Goal: Transaction & Acquisition: Purchase product/service

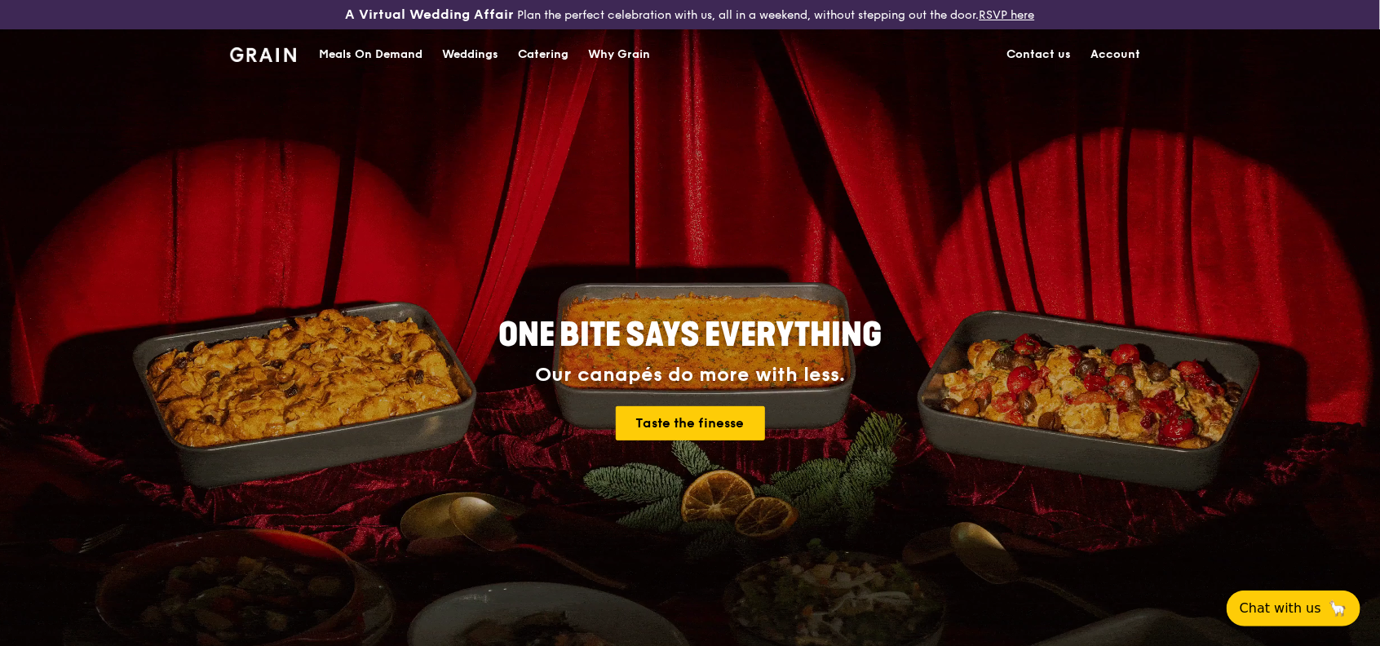
click at [389, 55] on div "Meals On Demand" at bounding box center [371, 54] width 104 height 49
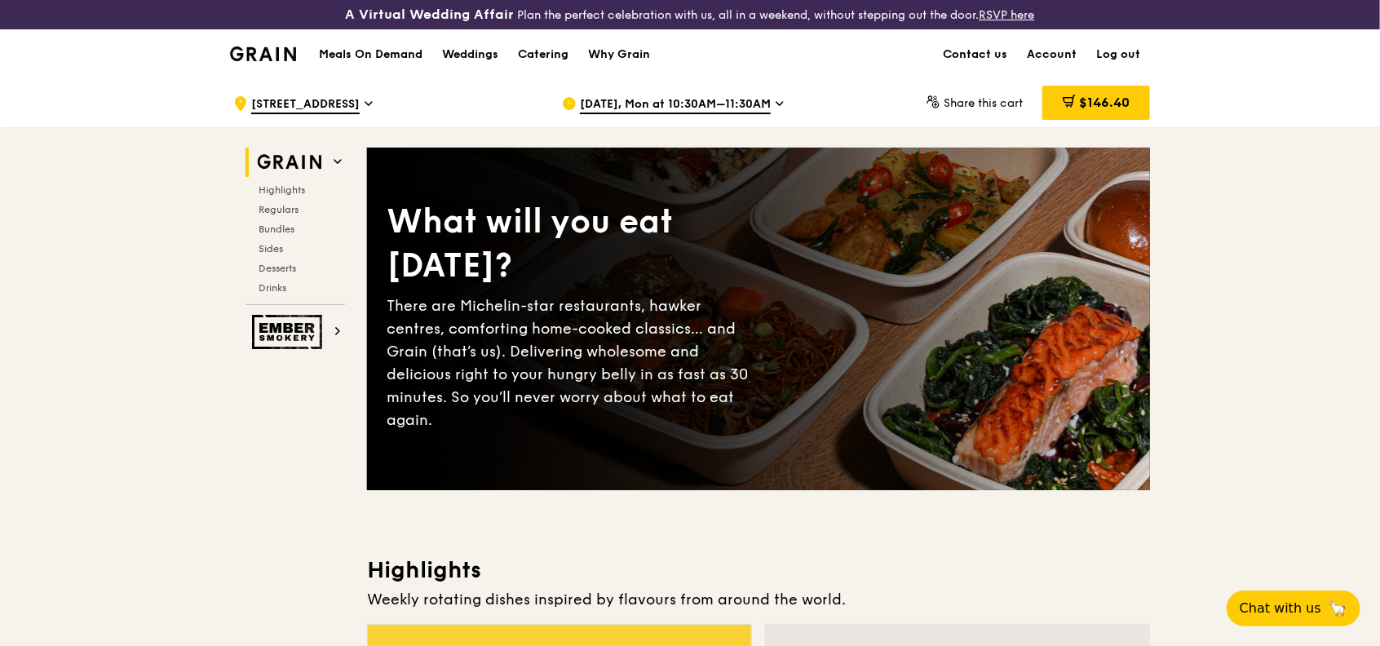
click at [763, 100] on span "[DATE], Mon at 10:30AM–11:30AM" at bounding box center [675, 105] width 191 height 18
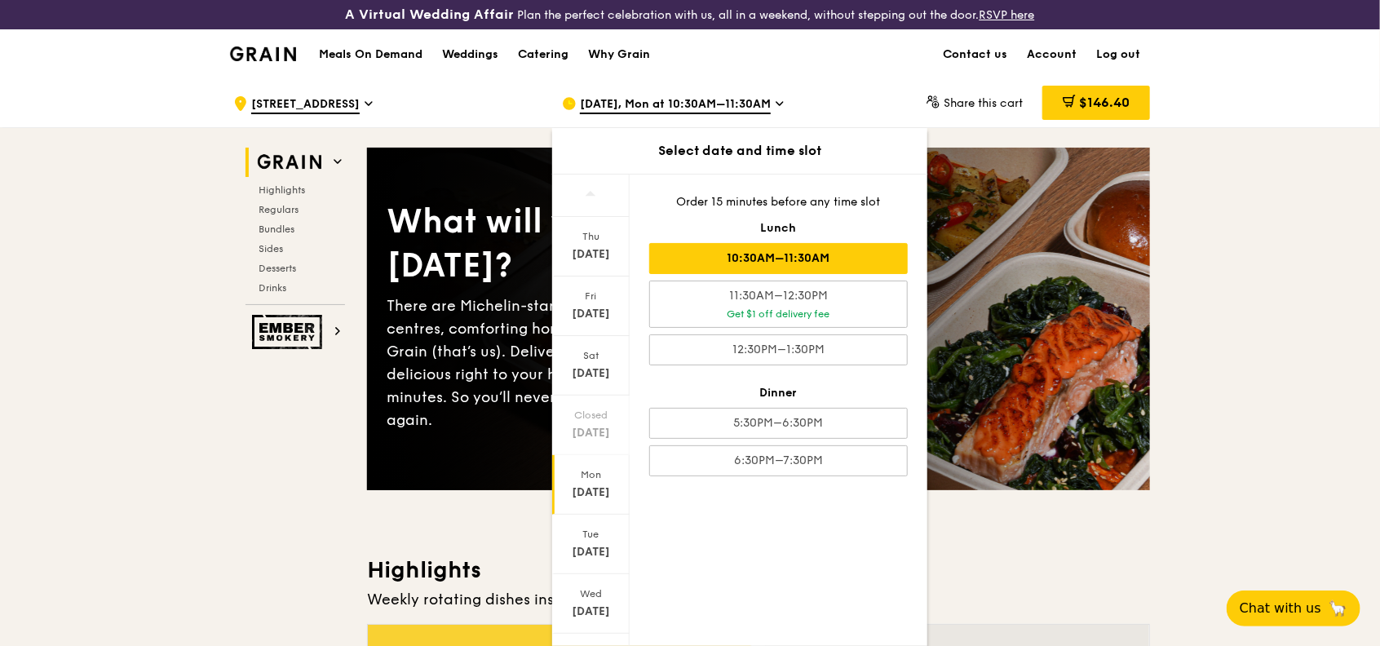
click at [591, 475] on div "Mon" at bounding box center [591, 474] width 73 height 13
click at [597, 489] on div "[DATE]" at bounding box center [591, 492] width 73 height 16
click at [702, 252] on div "10:30AM–11:30AM" at bounding box center [778, 258] width 259 height 31
click at [723, 253] on div "10:30AM–11:30AM" at bounding box center [778, 258] width 259 height 31
click at [772, 259] on div "10:30AM–11:30AM" at bounding box center [778, 258] width 259 height 31
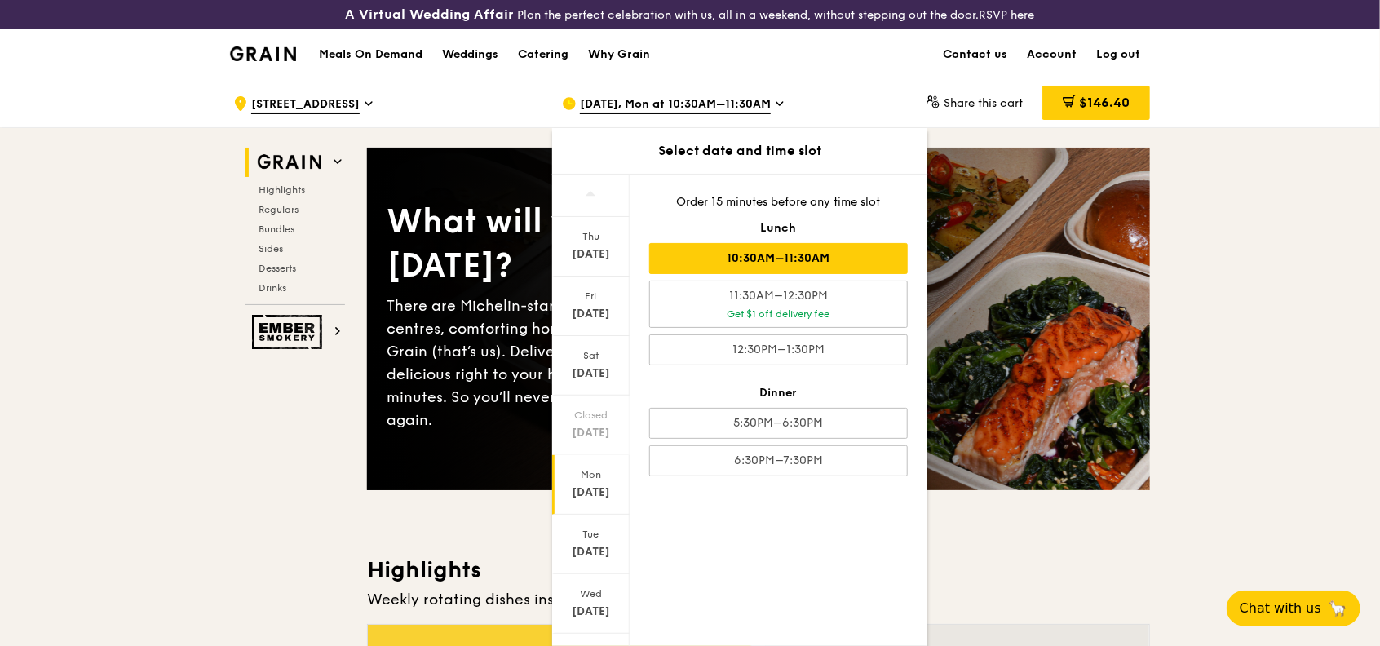
click at [592, 478] on div "Mon" at bounding box center [591, 474] width 73 height 13
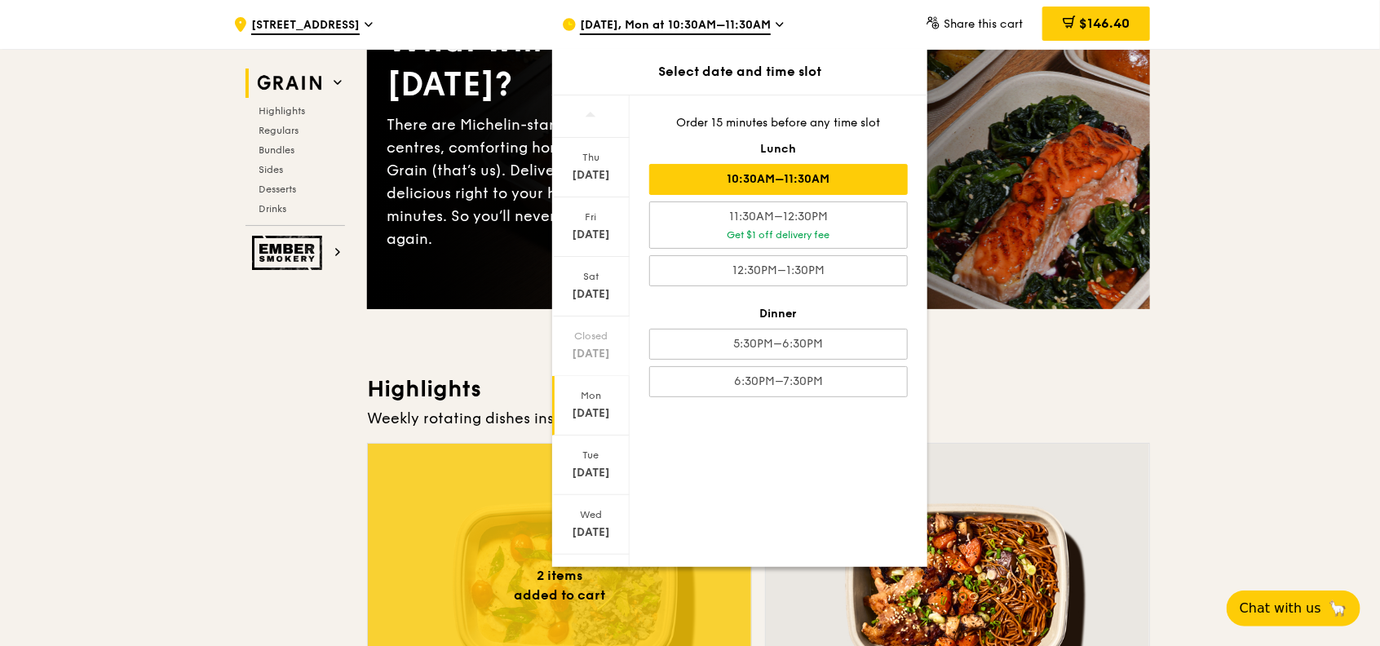
scroll to position [217, 0]
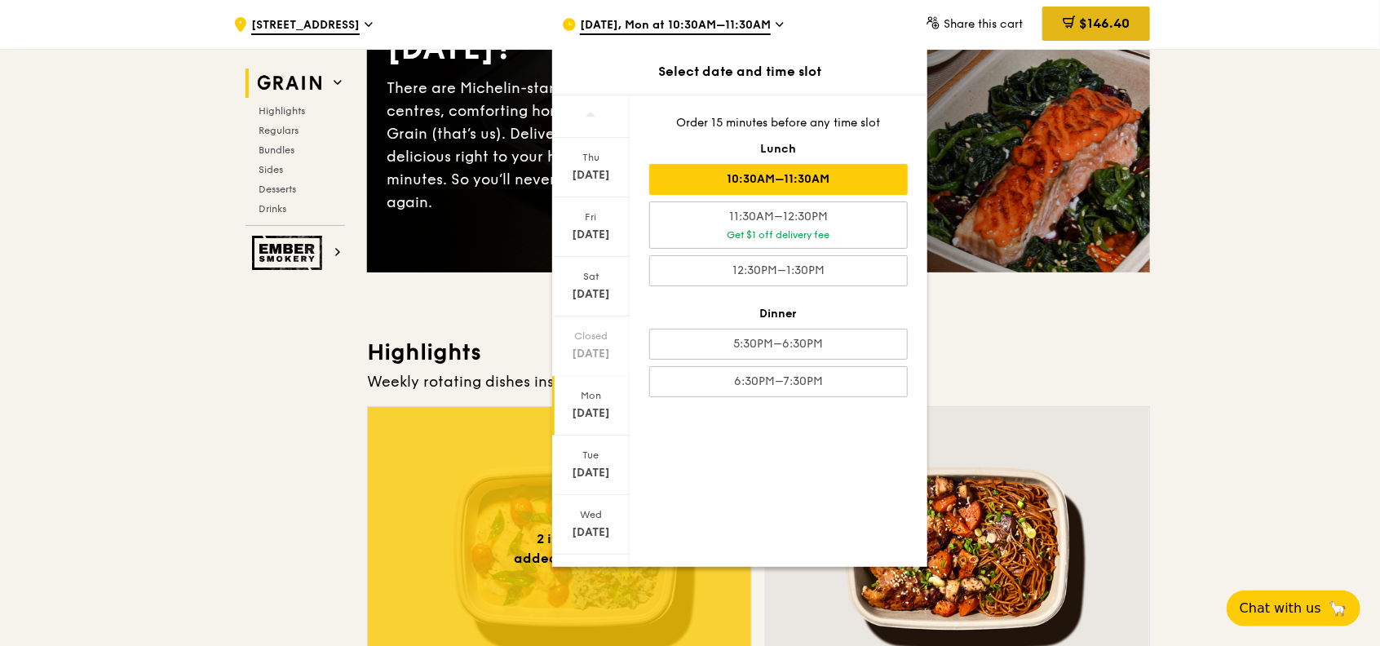
click at [1088, 15] on span "$146.40" at bounding box center [1104, 22] width 51 height 15
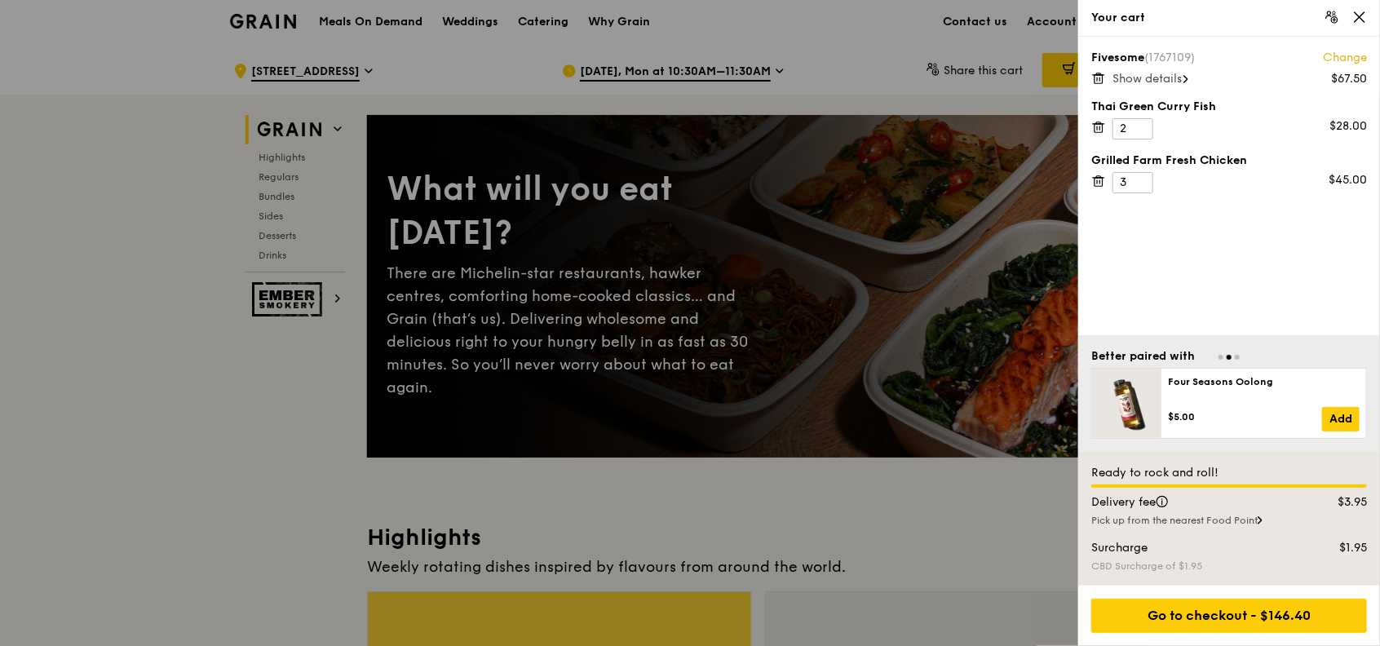
scroll to position [0, 0]
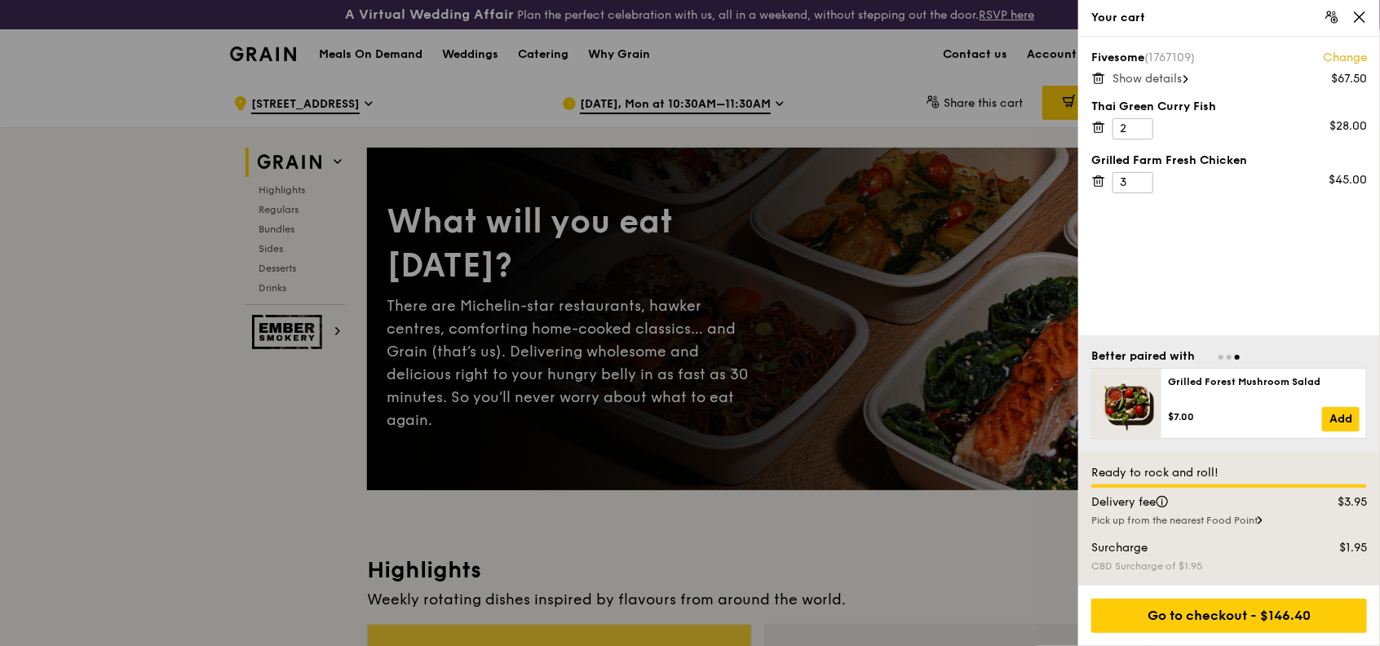
click at [1155, 79] on span "Show details" at bounding box center [1146, 79] width 69 height 14
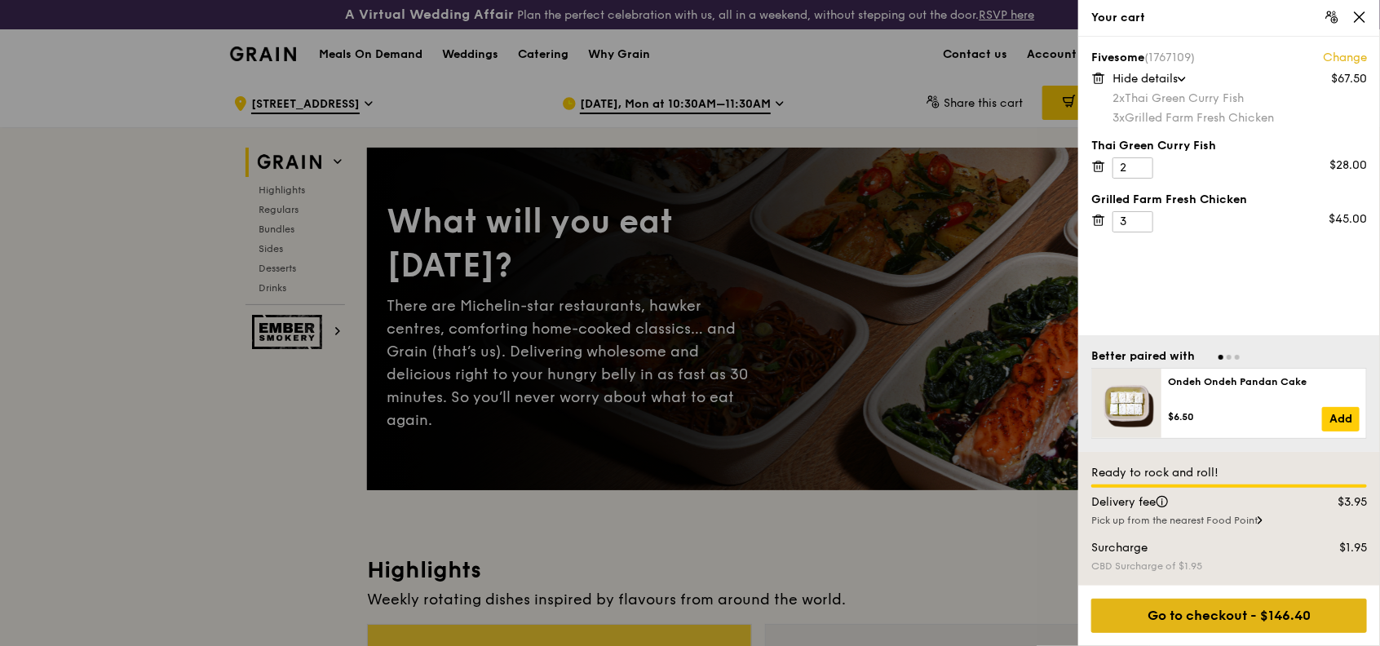
click at [1155, 618] on div "Go to checkout - $146.40" at bounding box center [1229, 616] width 276 height 34
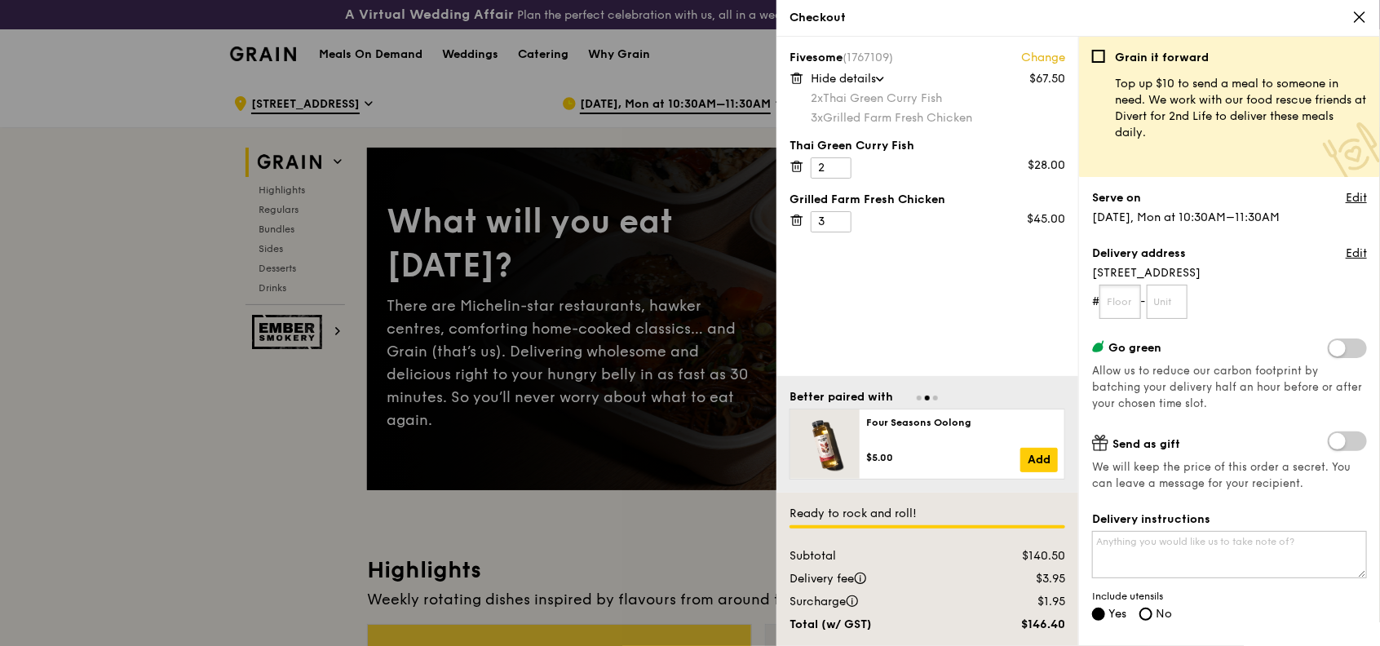
click at [1130, 297] on input "text" at bounding box center [1120, 302] width 42 height 34
type input "48"
click at [1169, 300] on input "text" at bounding box center [1168, 302] width 42 height 34
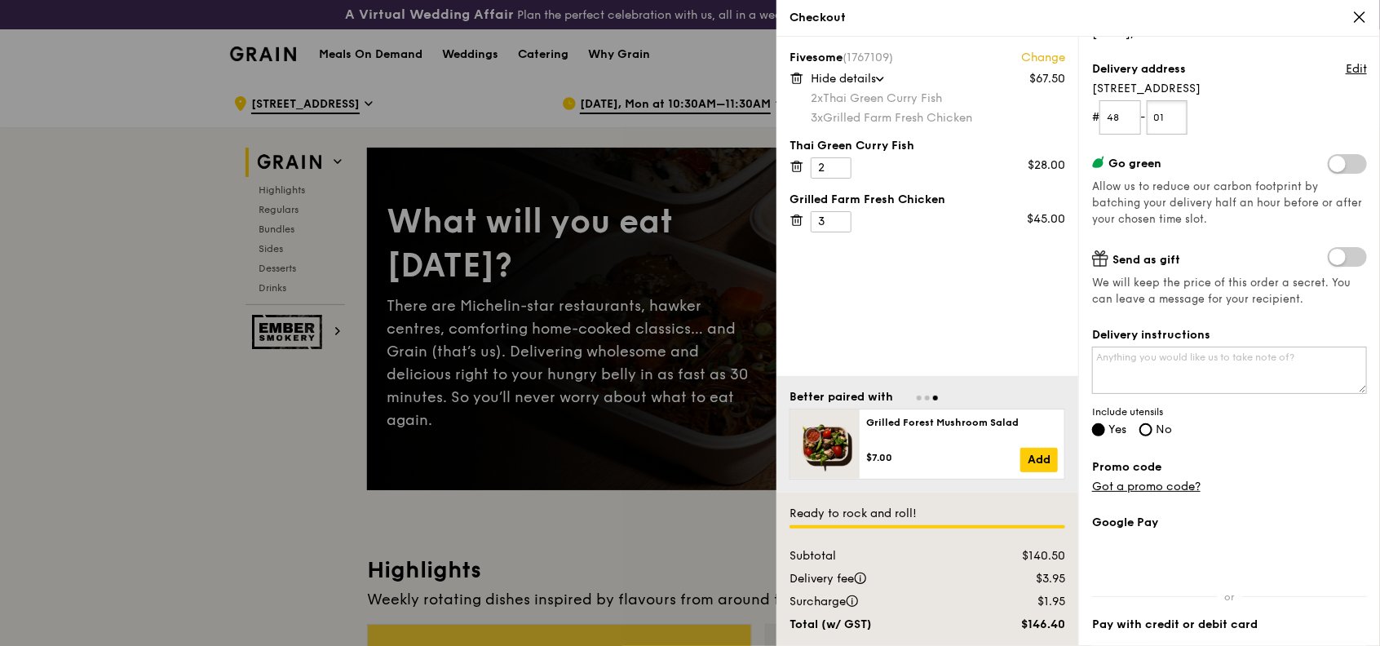
scroll to position [217, 0]
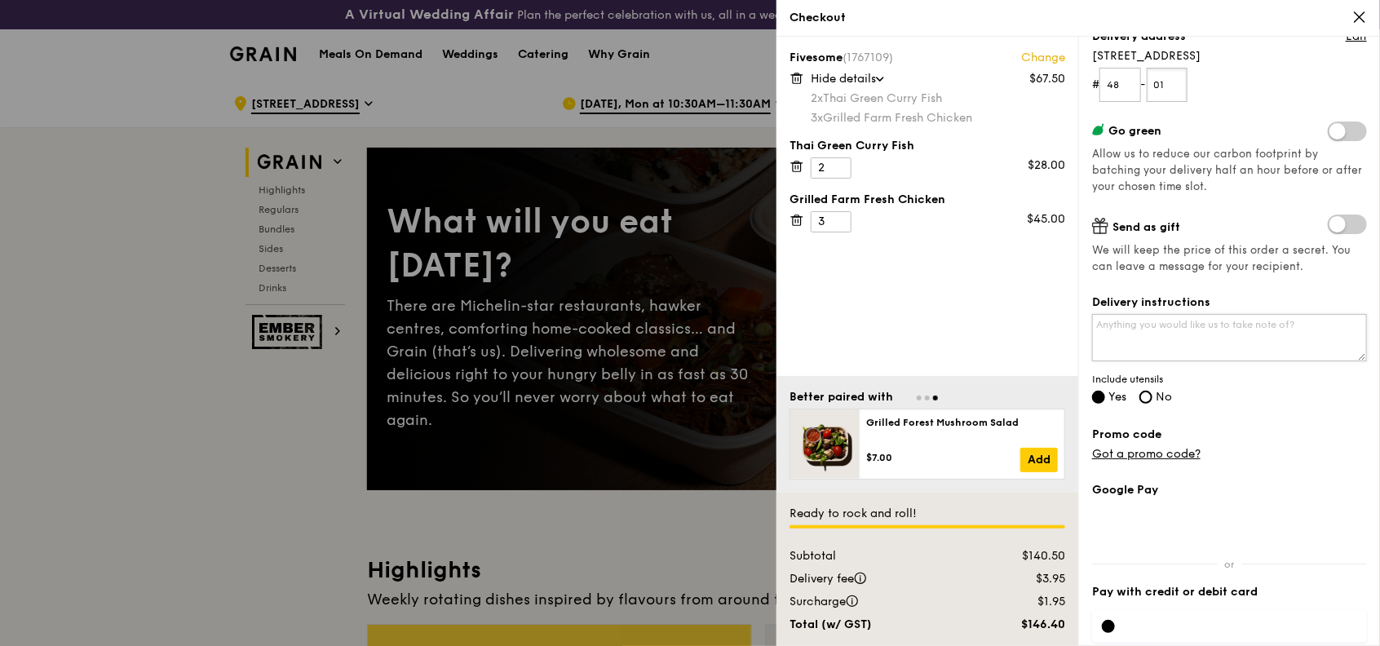
type input "01"
click at [1237, 326] on textarea "Delivery instructions" at bounding box center [1229, 337] width 275 height 47
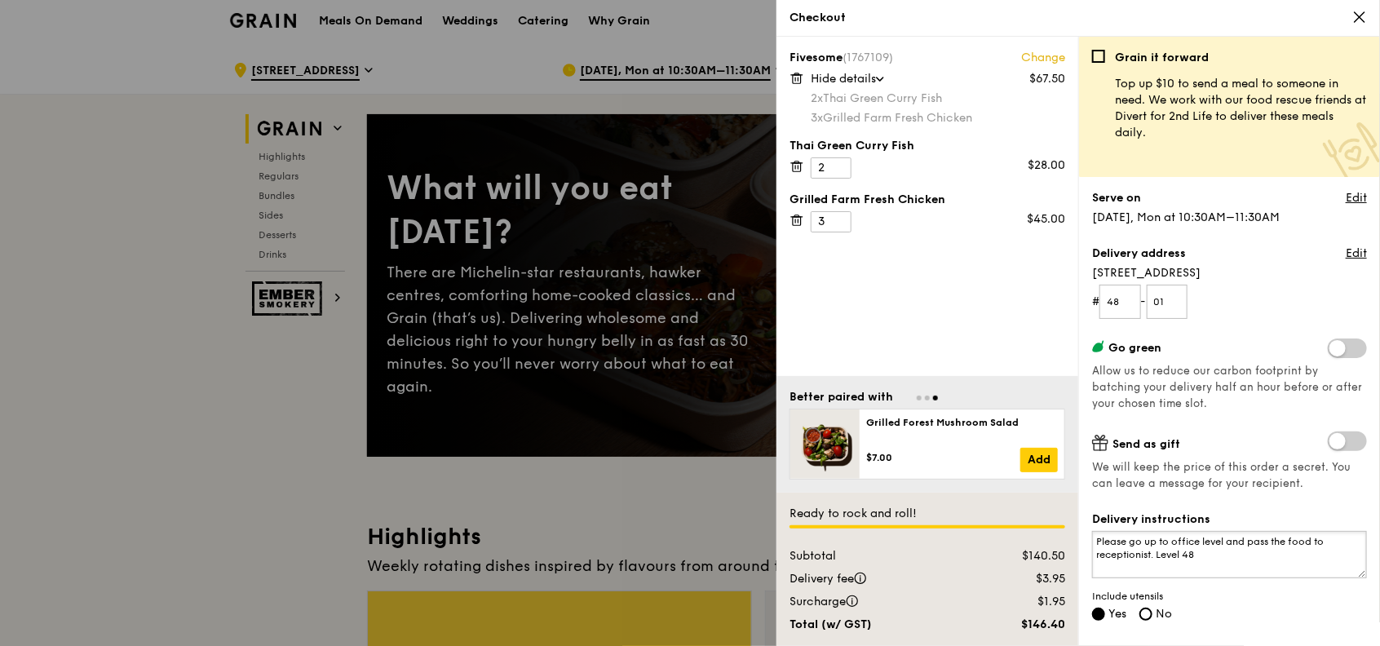
scroll to position [0, 0]
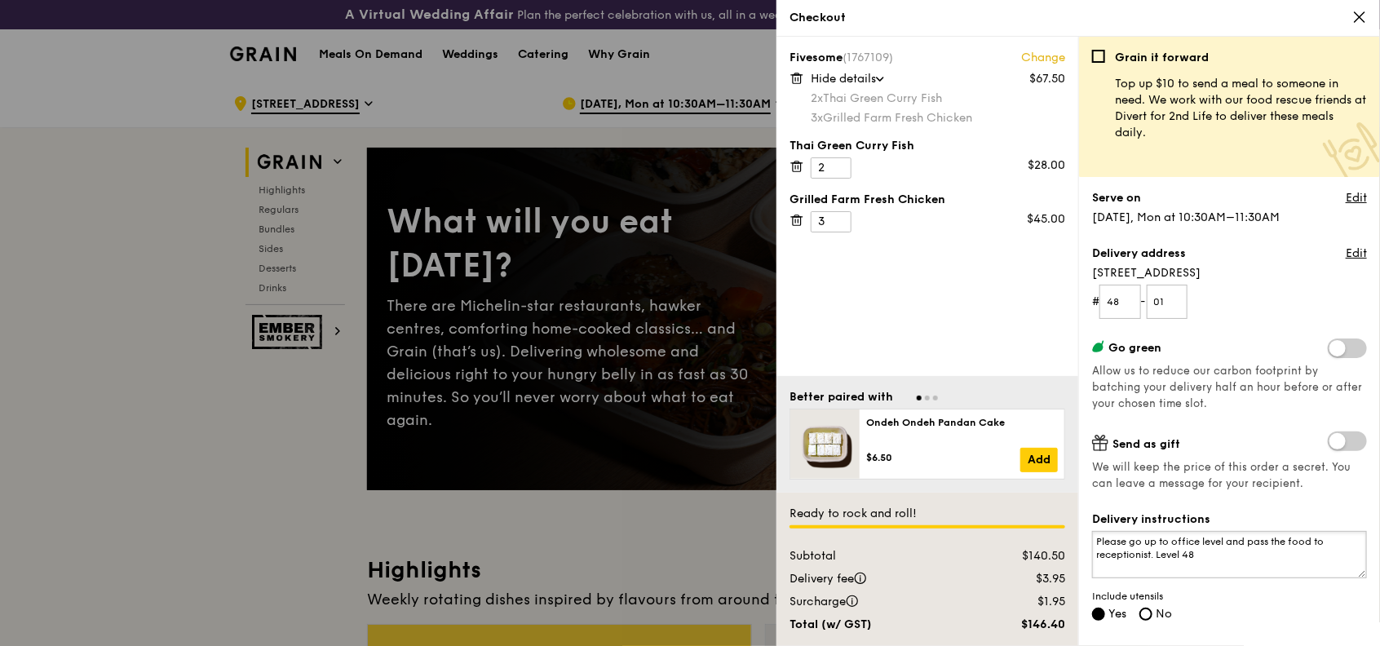
drag, startPoint x: 1205, startPoint y: 555, endPoint x: 1086, endPoint y: 543, distance: 118.9
click at [1086, 542] on div "Grain it forward Top up $10 to send a meal to someone in need. We work with our…" at bounding box center [1229, 341] width 302 height 609
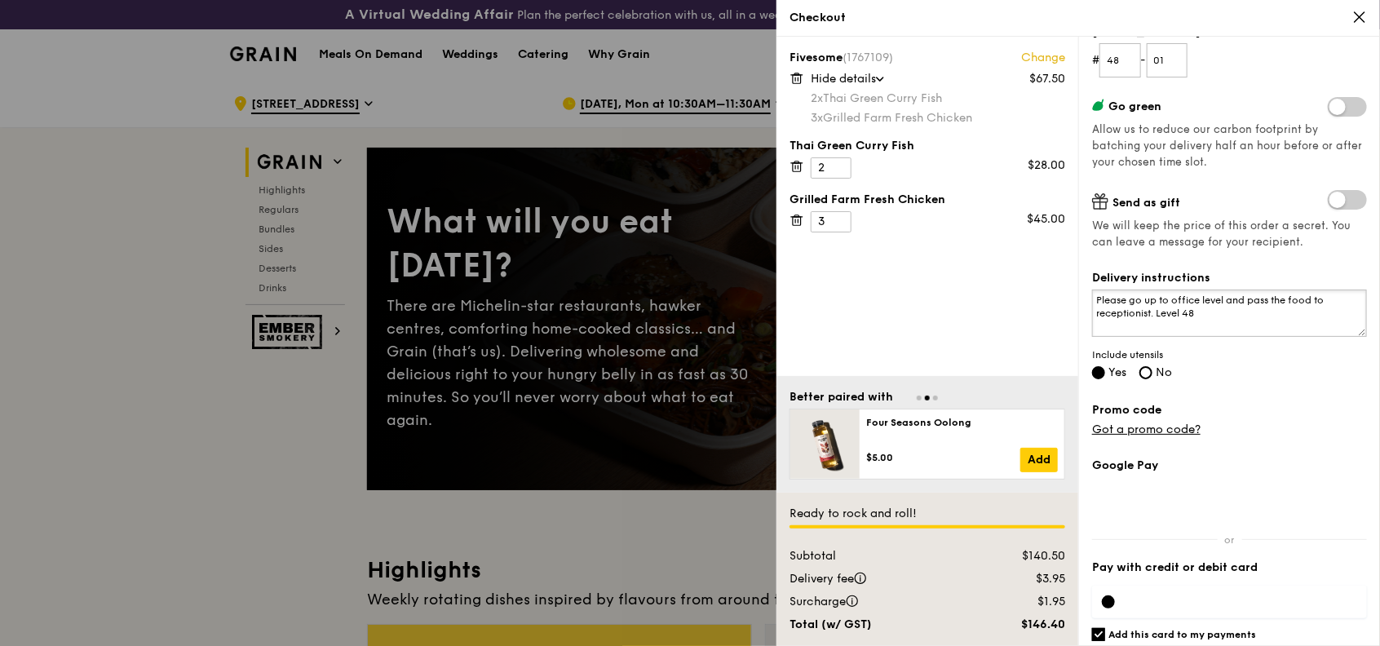
scroll to position [294, 0]
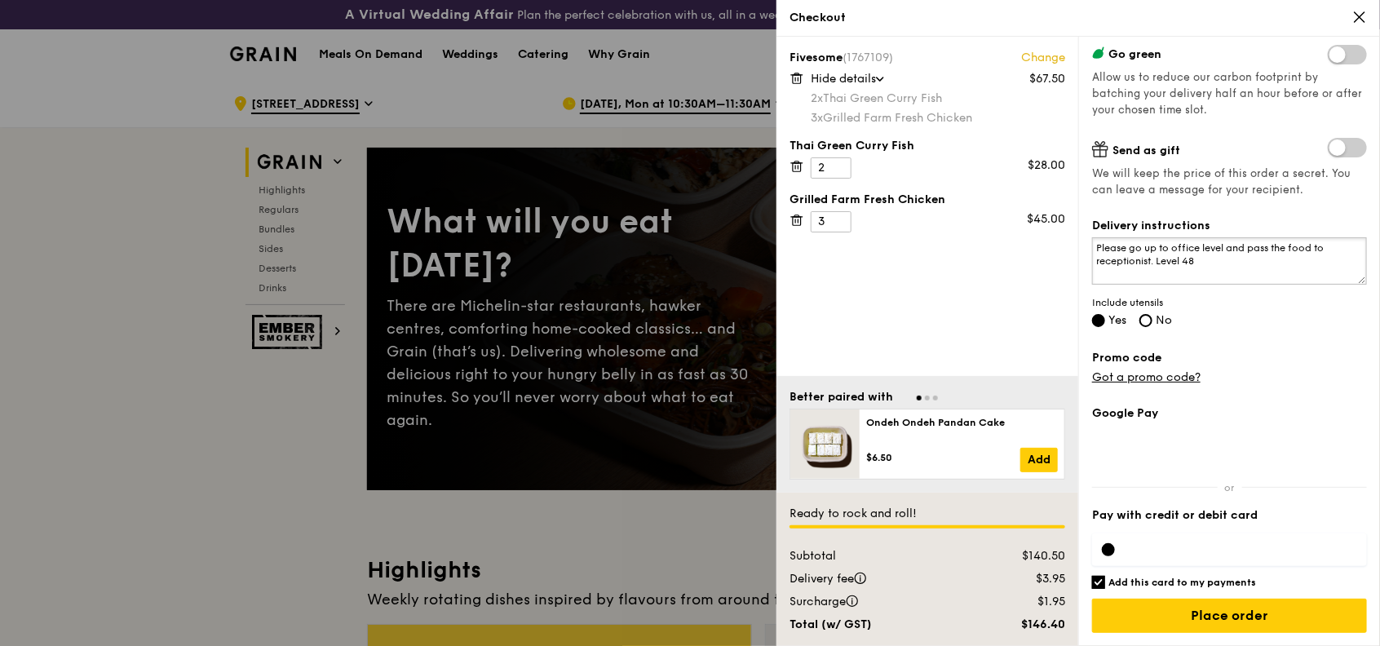
type textarea "Please go up to office level and pass the food to receptionist. Level 48"
click at [1093, 581] on input "Add this card to my payments" at bounding box center [1098, 582] width 13 height 13
checkbox input "false"
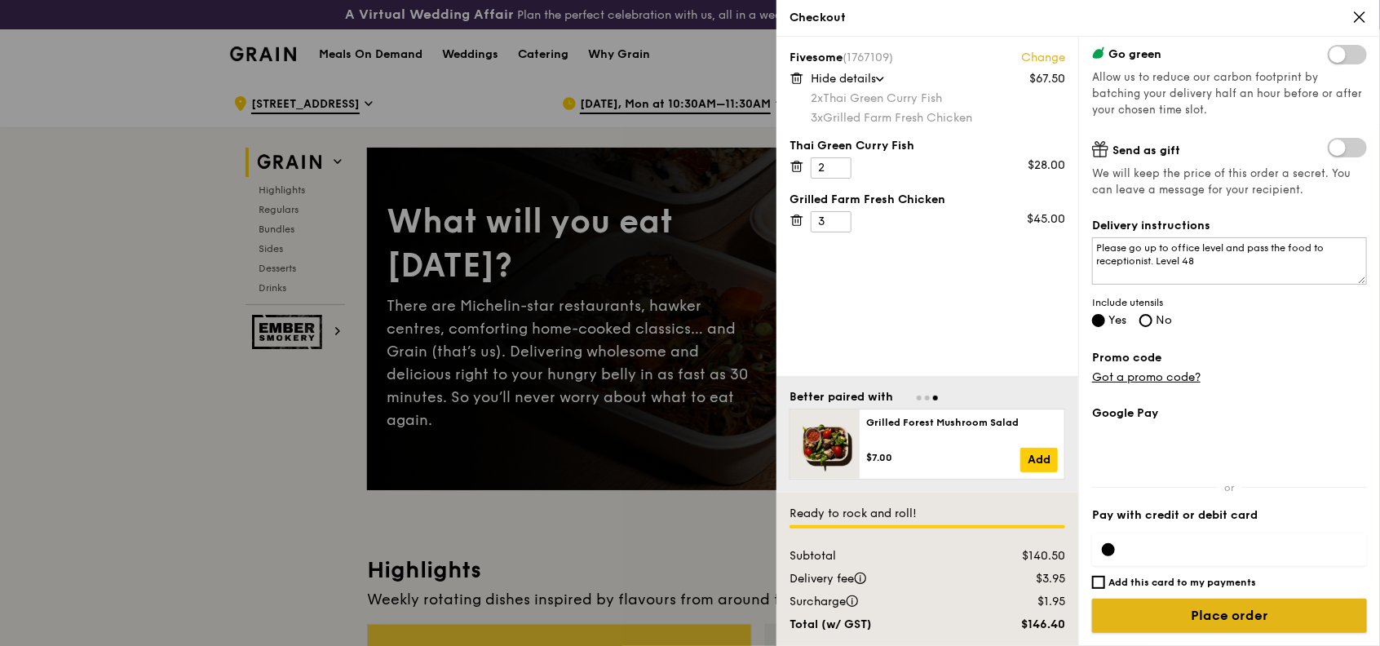
click at [1210, 615] on input "Place order" at bounding box center [1229, 616] width 275 height 34
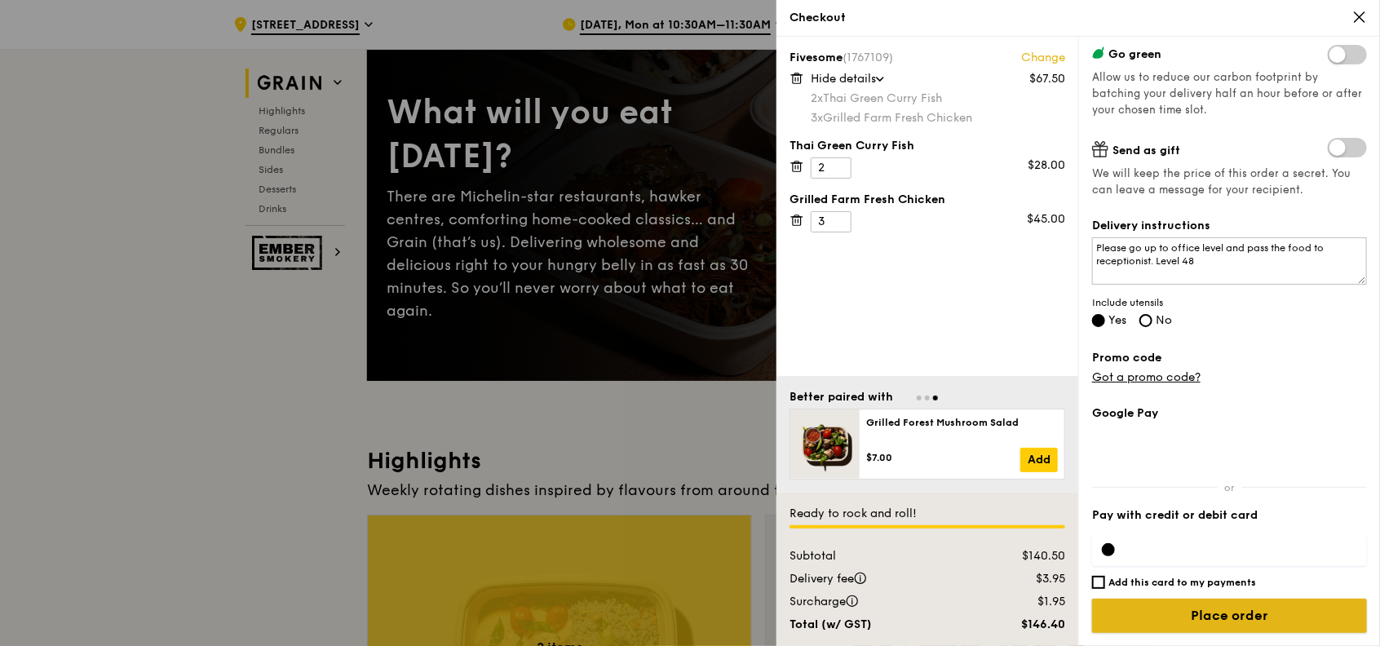
click at [1256, 607] on input "Place order" at bounding box center [1229, 616] width 275 height 34
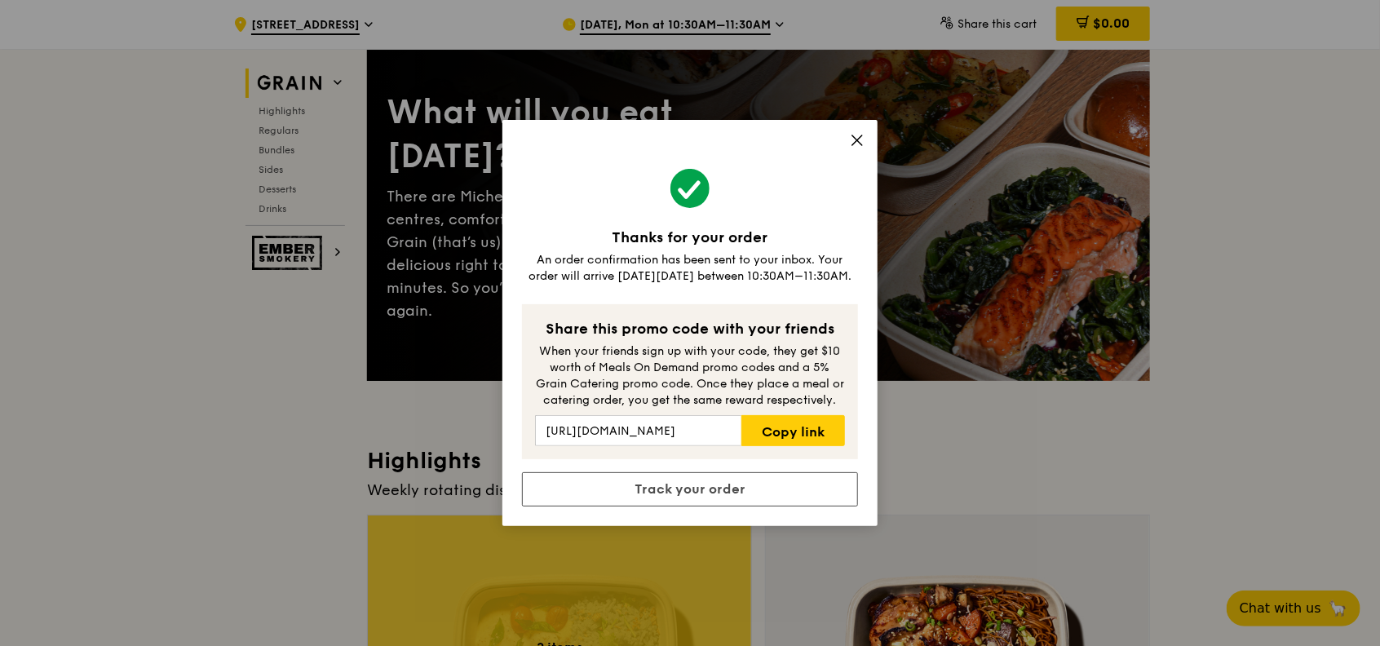
drag, startPoint x: 722, startPoint y: 487, endPoint x: 988, endPoint y: 515, distance: 267.4
click at [988, 515] on div "Thanks for your order An order confirmation has been sent to your inbox. Your o…" at bounding box center [690, 323] width 1380 height 646
drag, startPoint x: 988, startPoint y: 515, endPoint x: 1260, endPoint y: 307, distance: 342.7
click at [1270, 304] on div "Thanks for your order An order confirmation has been sent to your inbox. Your o…" at bounding box center [690, 323] width 1380 height 646
